Goal: Task Accomplishment & Management: Manage account settings

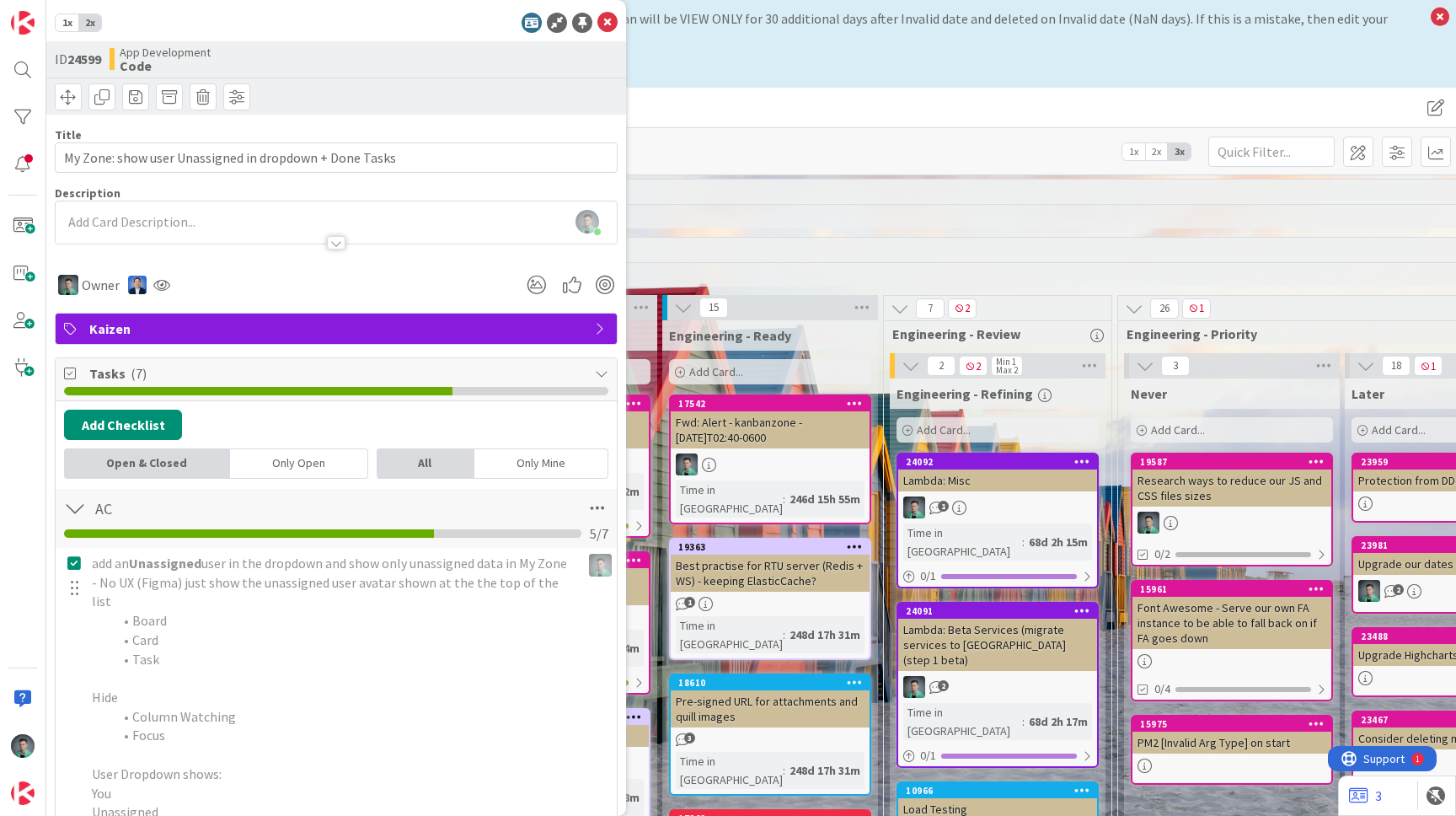
scroll to position [164, 47]
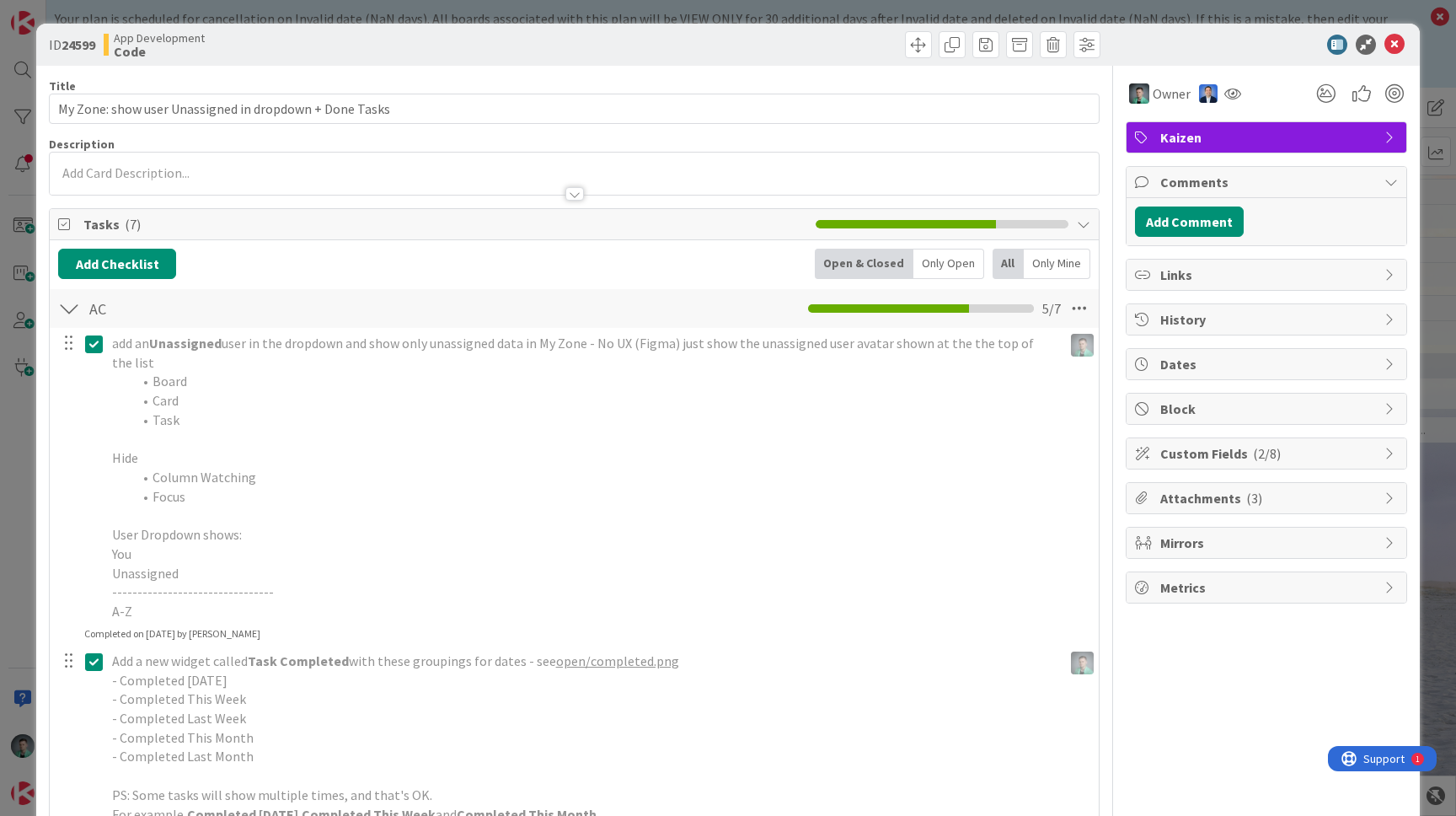
click at [8, 668] on div "ID 24599 App Development Code Title 54 / 128 My Zone: show user Unassigned in d…" at bounding box center [728, 408] width 1456 height 816
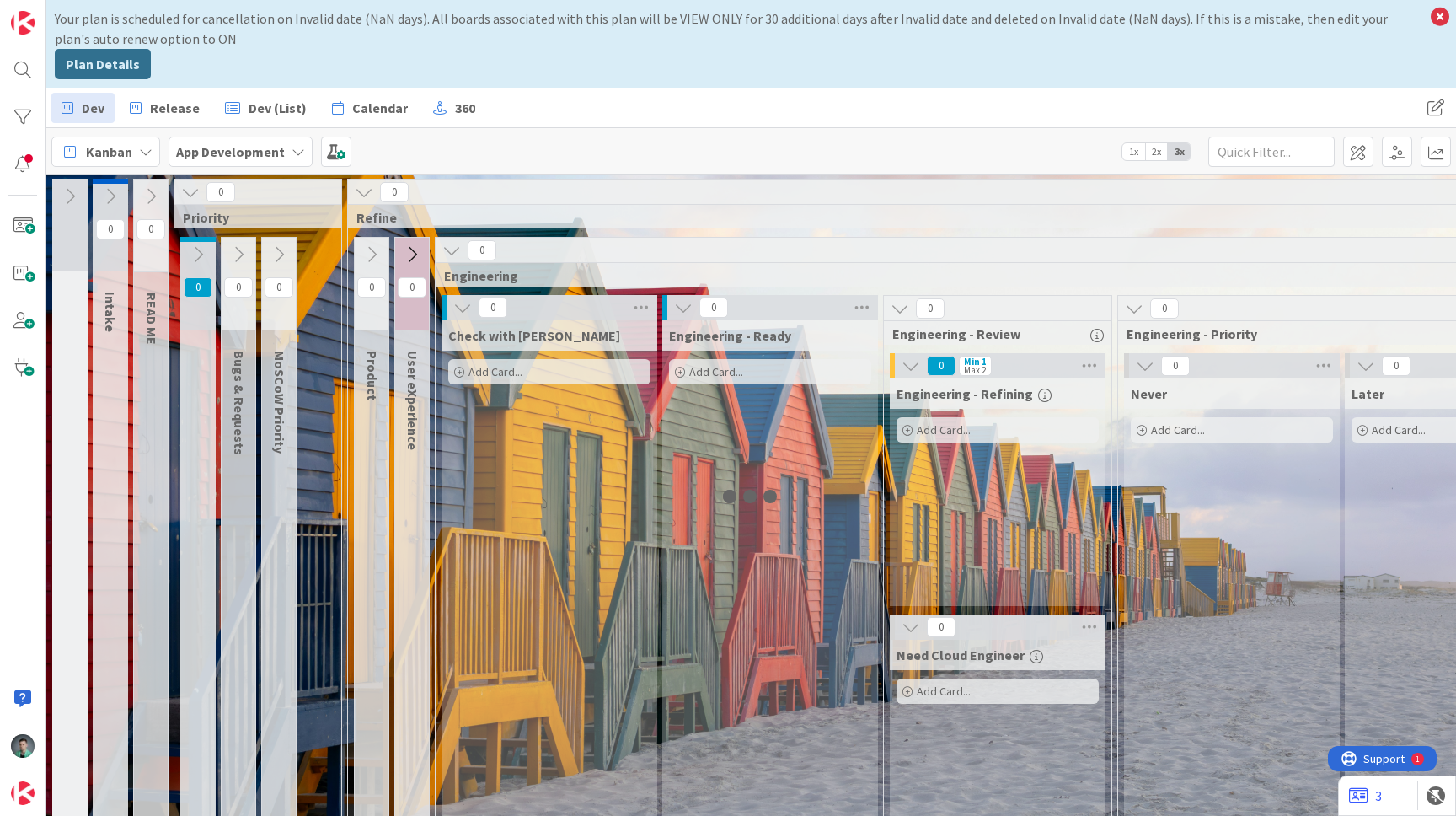
click at [8, 809] on div at bounding box center [23, 408] width 47 height 816
click at [16, 798] on img at bounding box center [23, 793] width 24 height 24
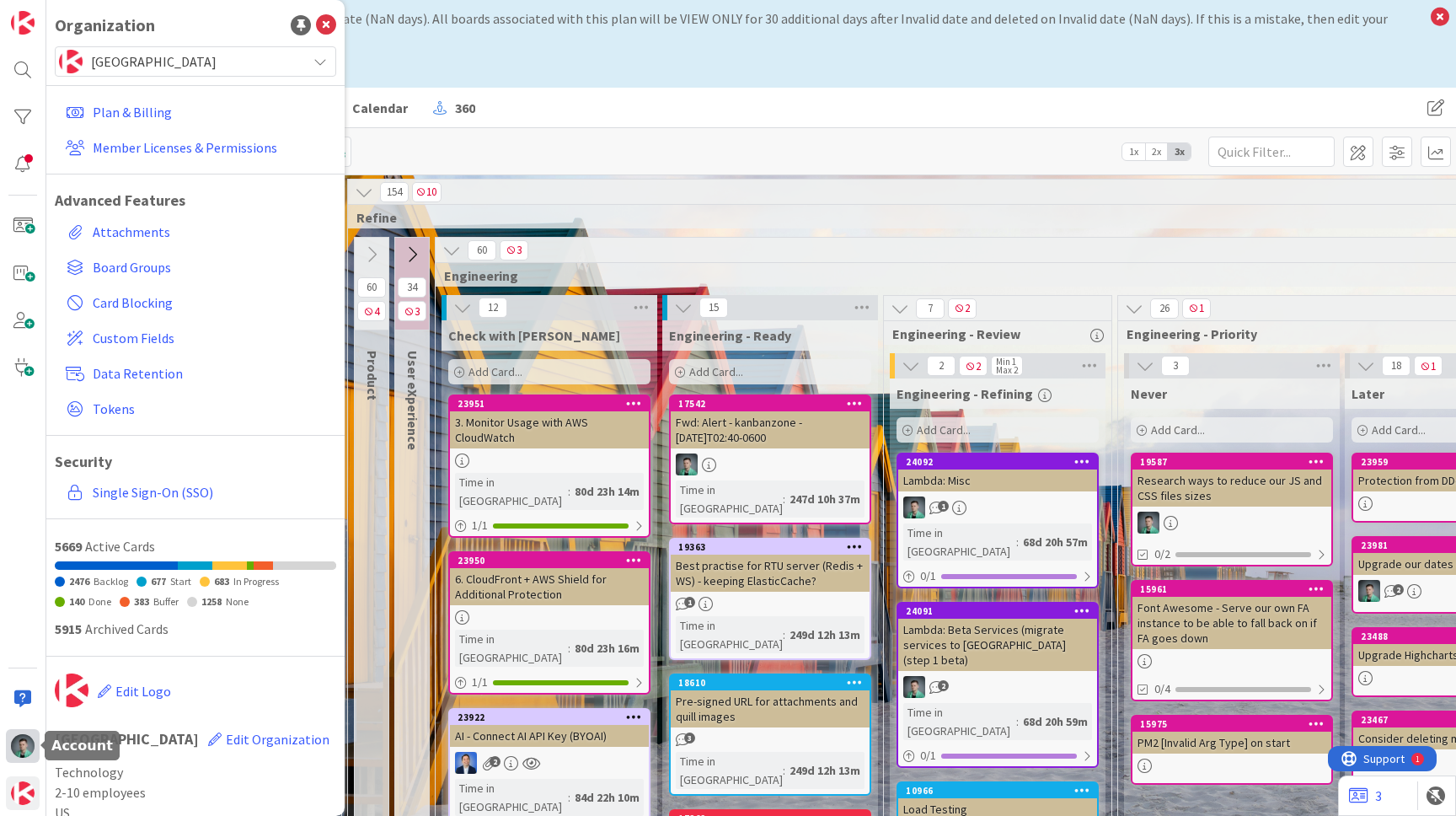
click at [19, 753] on img at bounding box center [23, 746] width 24 height 24
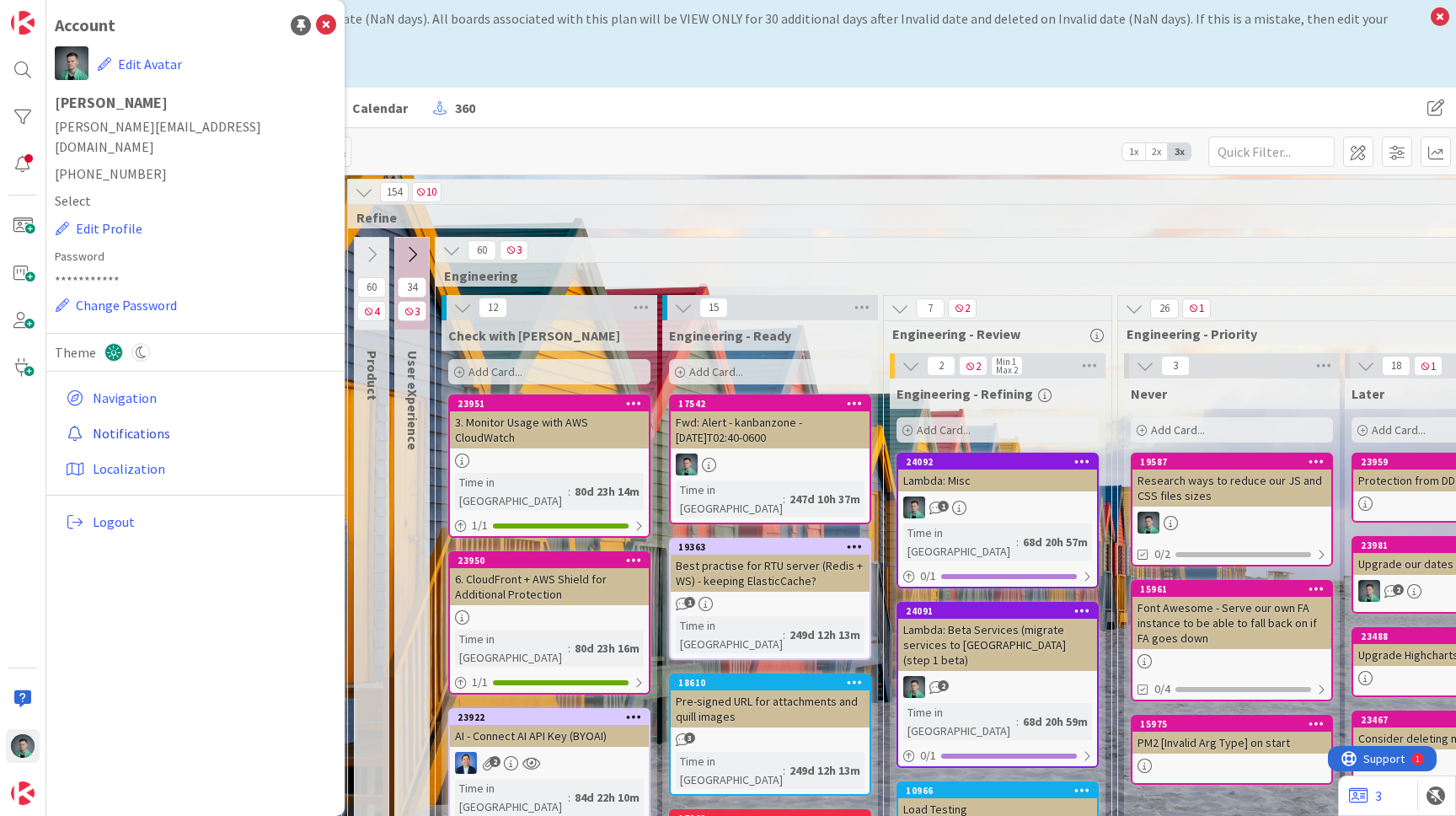
click at [139, 418] on link "Notifications" at bounding box center [197, 433] width 277 height 30
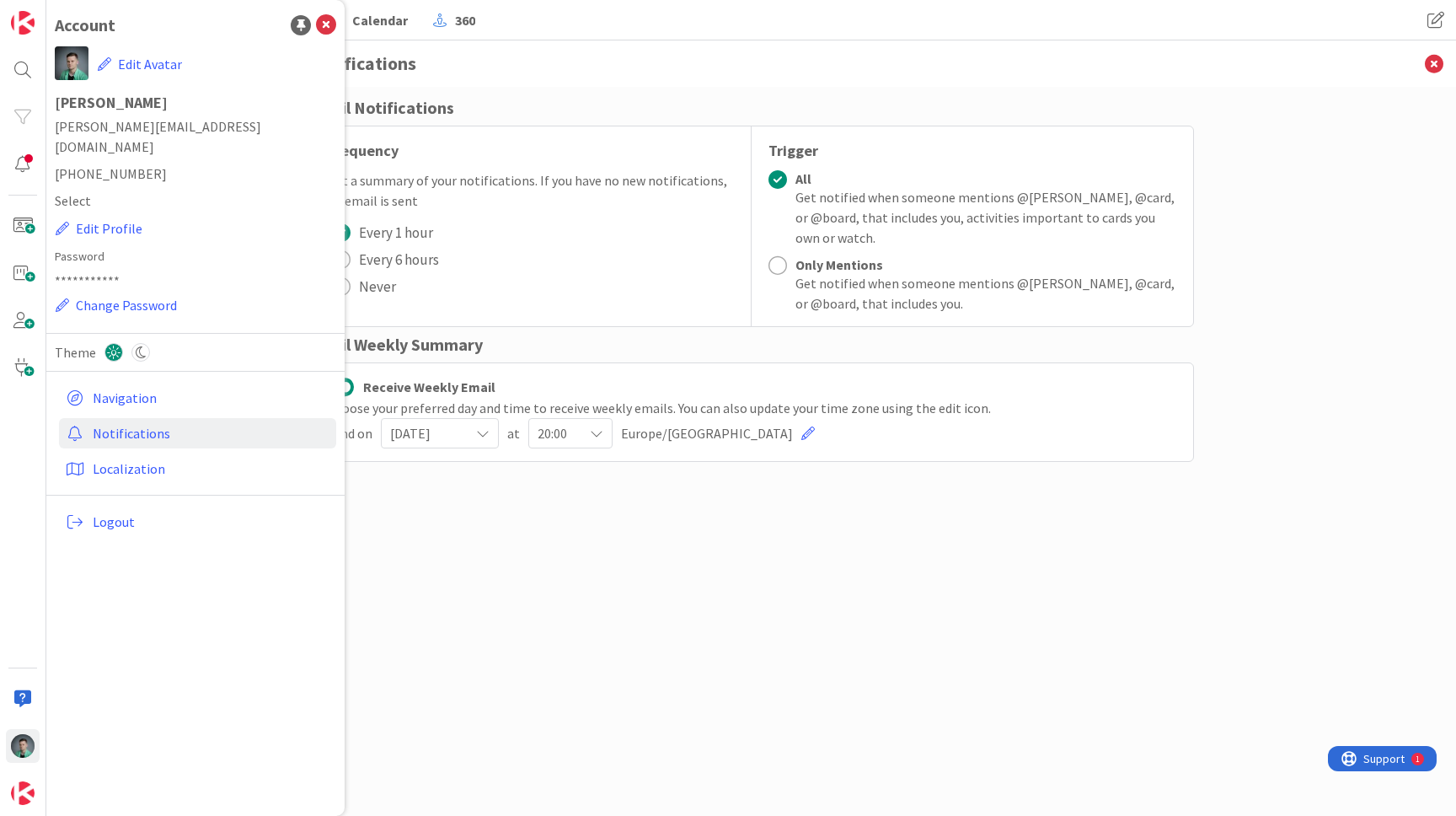
click at [552, 82] on h3 "Notifications" at bounding box center [752, 64] width 885 height 47
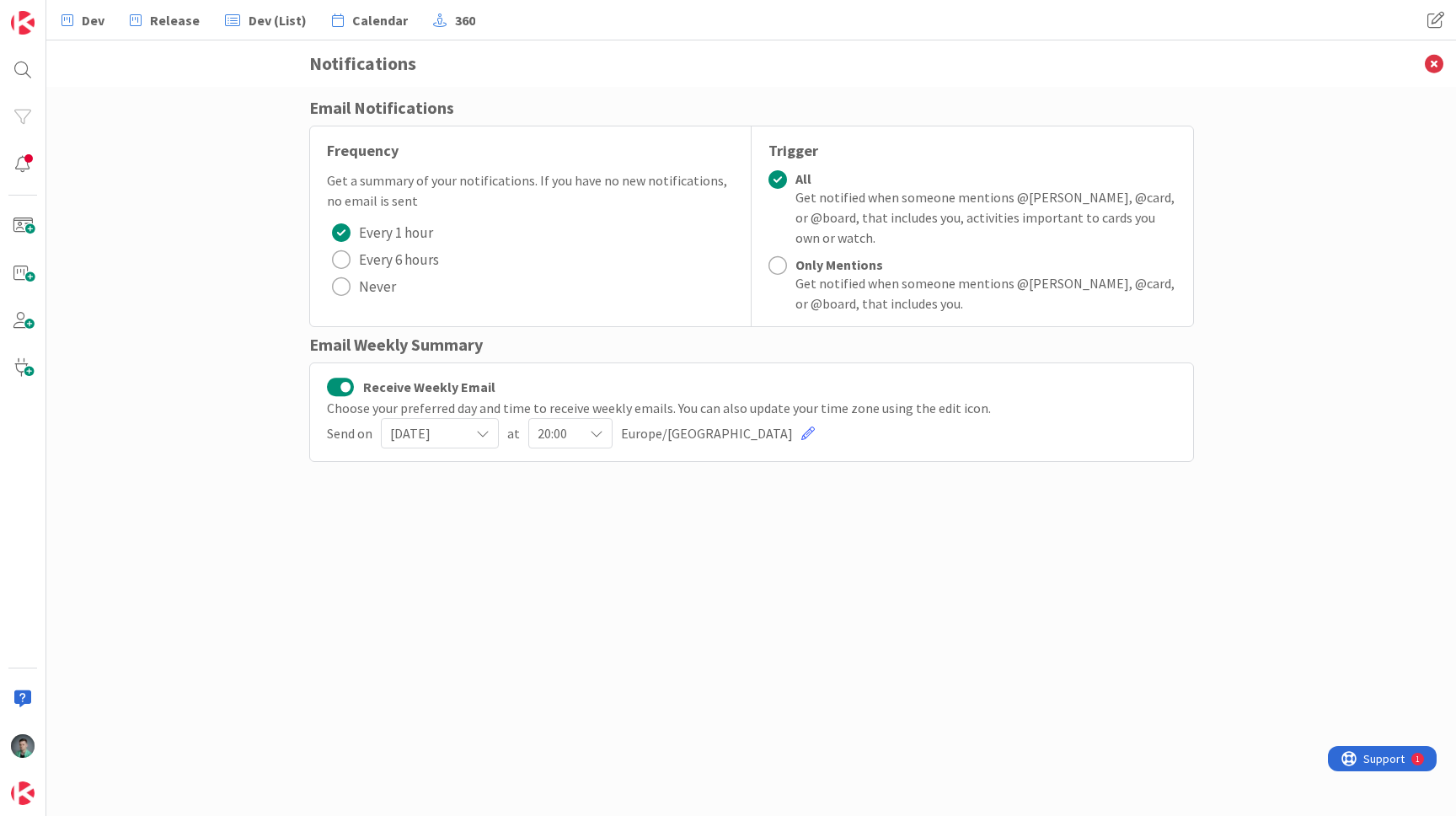
click at [574, 428] on div "20:00" at bounding box center [571, 433] width 85 height 30
click at [579, 721] on span "15:00" at bounding box center [637, 722] width 153 height 25
